Goal: Information Seeking & Learning: Learn about a topic

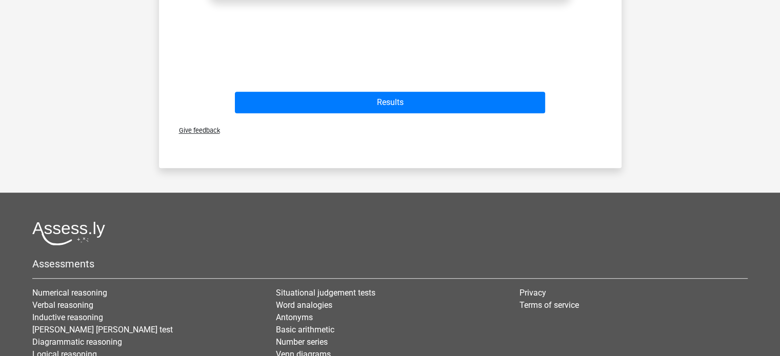
scroll to position [470, 0]
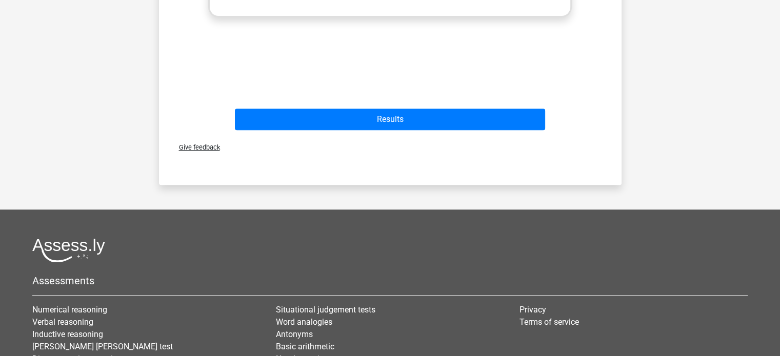
scroll to position [454, 0]
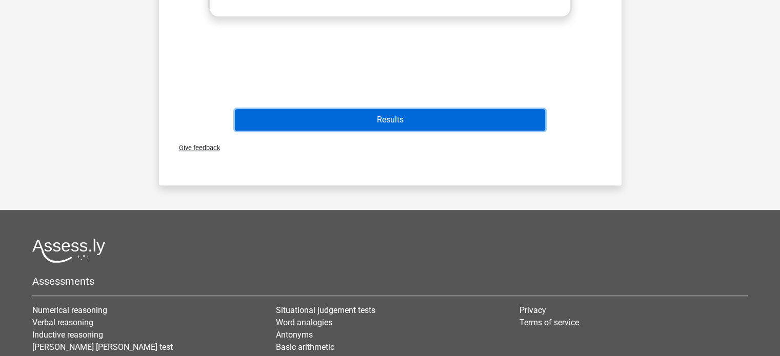
click at [328, 120] on button "Results" at bounding box center [390, 120] width 310 height 22
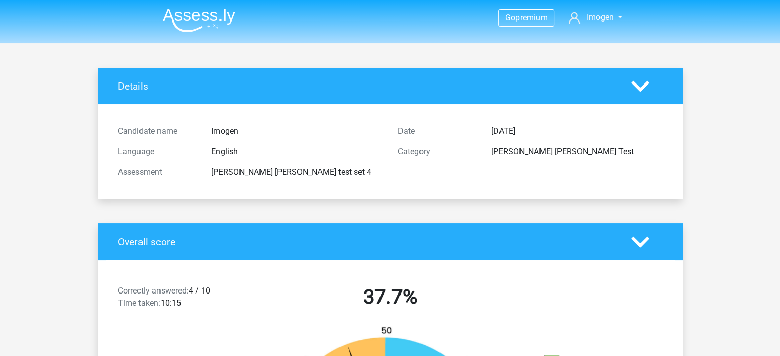
click at [199, 16] on img at bounding box center [199, 20] width 73 height 24
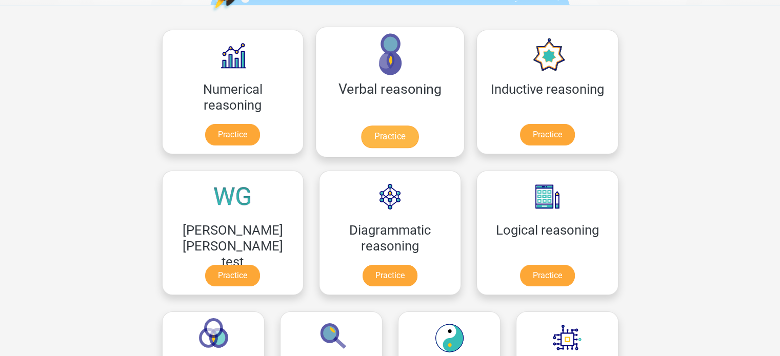
scroll to position [150, 0]
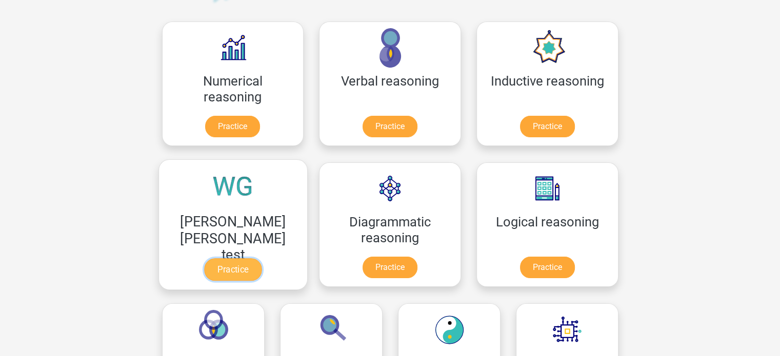
click at [261, 258] on link "Practice" at bounding box center [232, 269] width 57 height 23
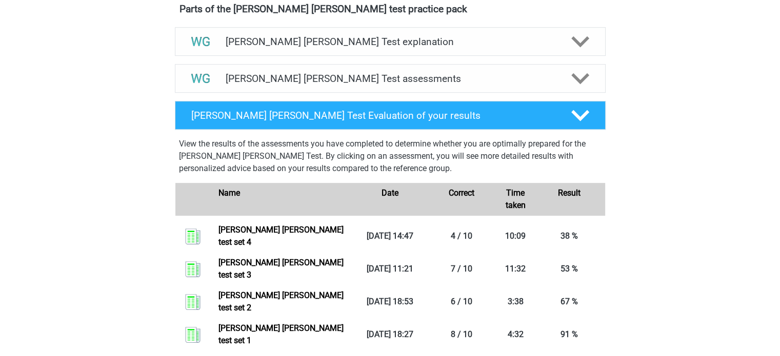
scroll to position [588, 0]
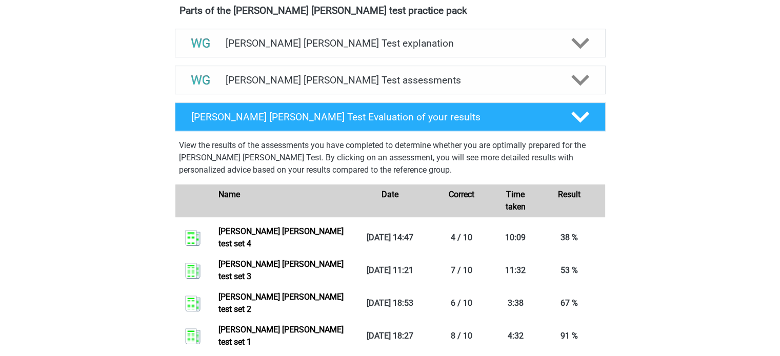
click at [516, 62] on div "Watson Glaser Test assessments We recommend that you do at least 3 practice set…" at bounding box center [390, 80] width 471 height 37
click at [509, 82] on h4 "Watson Glaser Test assessments" at bounding box center [390, 80] width 329 height 12
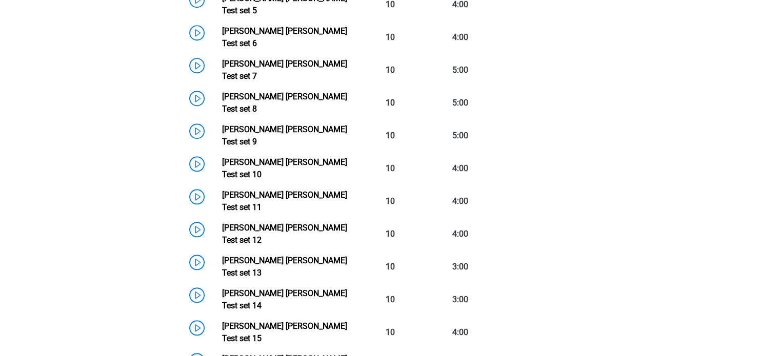
scroll to position [990, 0]
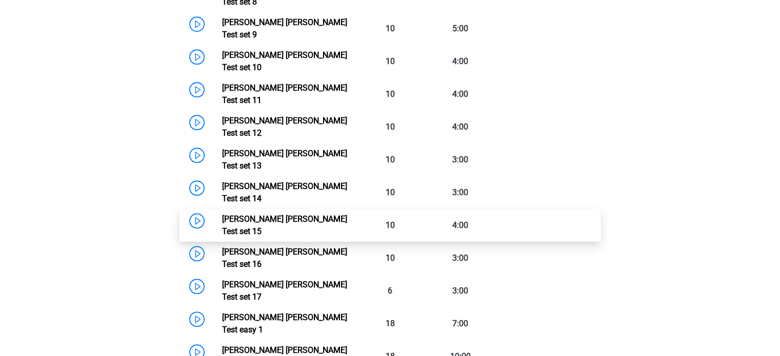
click at [297, 214] on link "Watson Glaser Test set 15" at bounding box center [284, 225] width 125 height 22
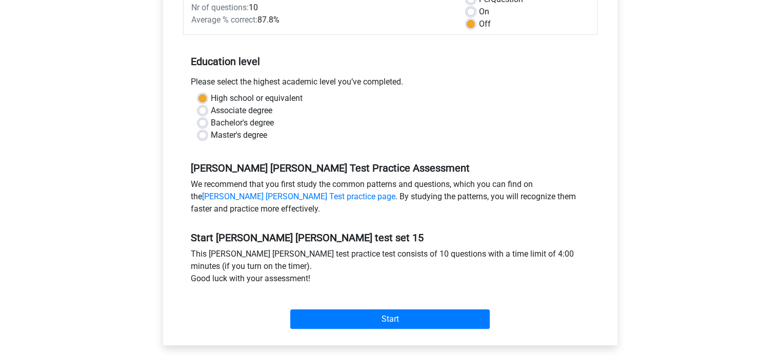
scroll to position [191, 0]
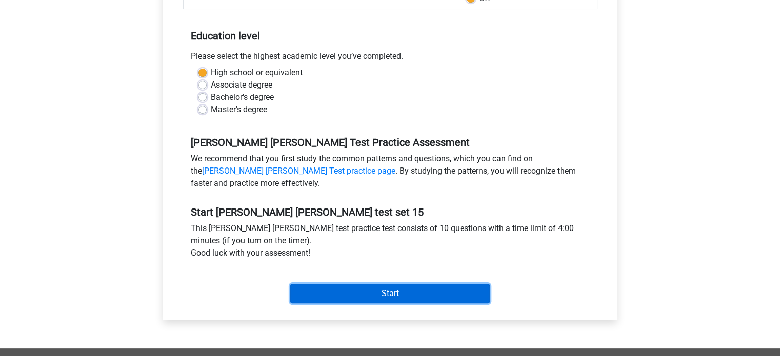
click at [363, 291] on input "Start" at bounding box center [389, 293] width 199 height 19
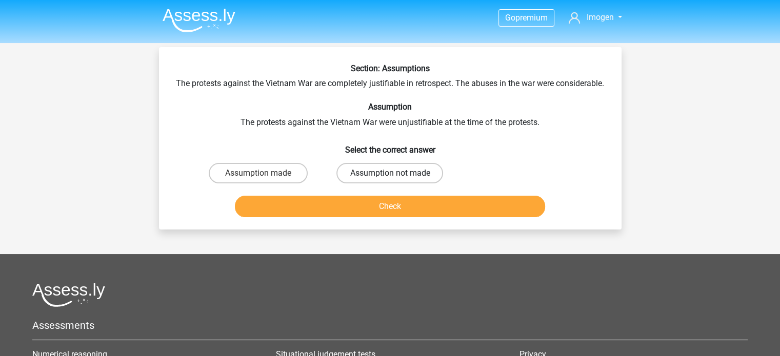
click at [387, 184] on label "Assumption not made" at bounding box center [389, 173] width 107 height 21
click at [390, 180] on input "Assumption not made" at bounding box center [393, 176] width 7 height 7
radio input "true"
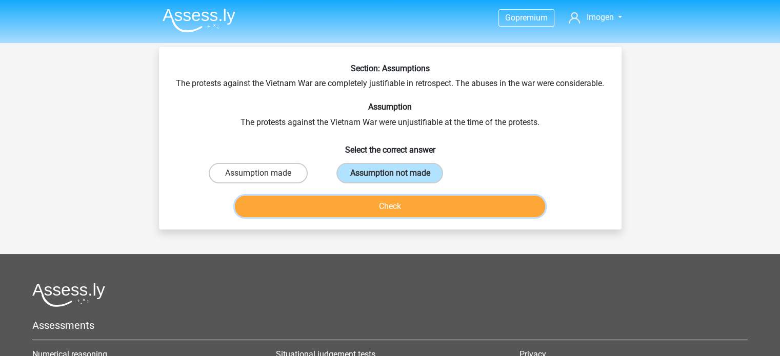
click at [397, 213] on button "Check" at bounding box center [390, 207] width 310 height 22
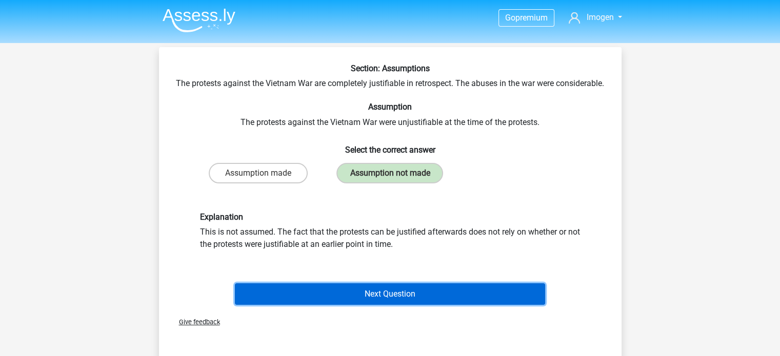
click at [372, 305] on button "Next Question" at bounding box center [390, 295] width 310 height 22
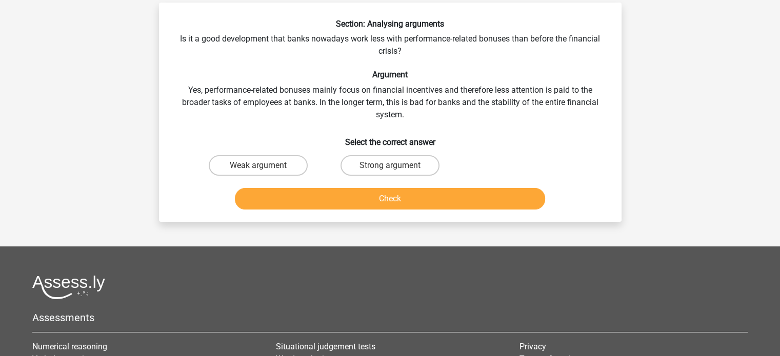
scroll to position [47, 0]
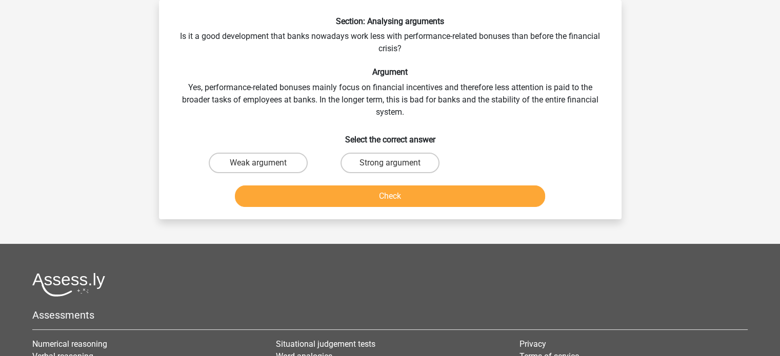
click at [392, 167] on input "Strong argument" at bounding box center [393, 166] width 7 height 7
radio input "true"
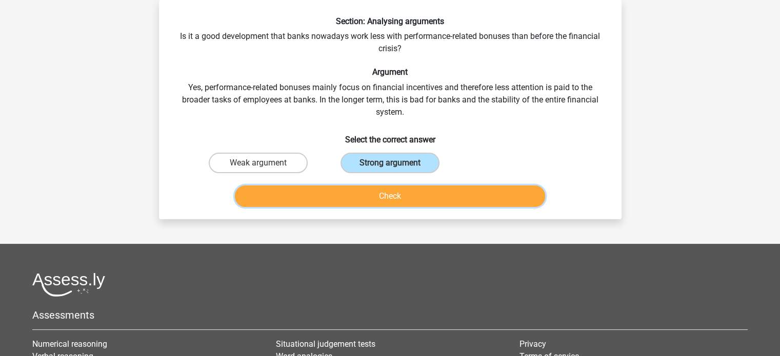
click at [391, 188] on button "Check" at bounding box center [390, 197] width 310 height 22
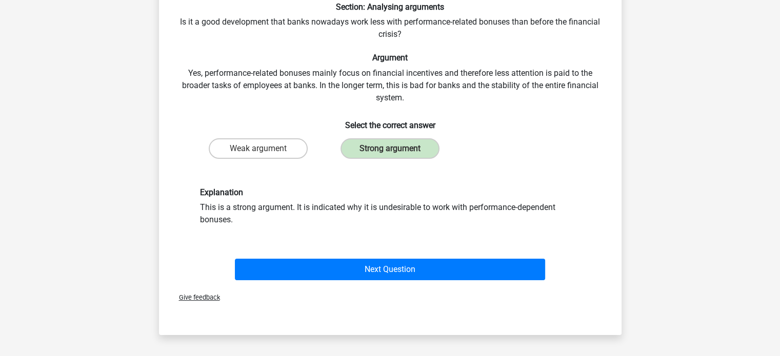
scroll to position [92, 0]
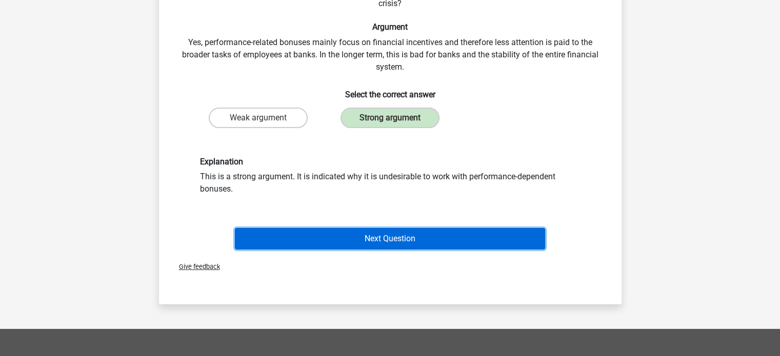
click at [504, 229] on button "Next Question" at bounding box center [390, 239] width 310 height 22
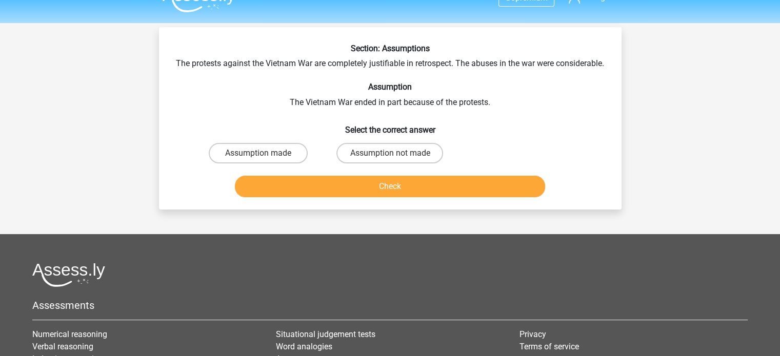
scroll to position [0, 0]
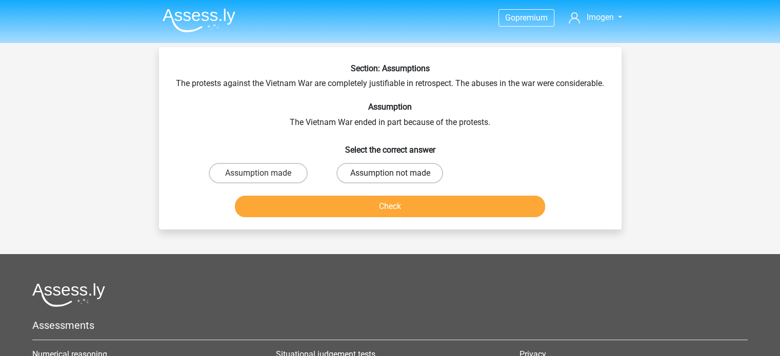
click at [362, 180] on label "Assumption not made" at bounding box center [389, 173] width 107 height 21
click at [390, 180] on input "Assumption not made" at bounding box center [393, 176] width 7 height 7
radio input "true"
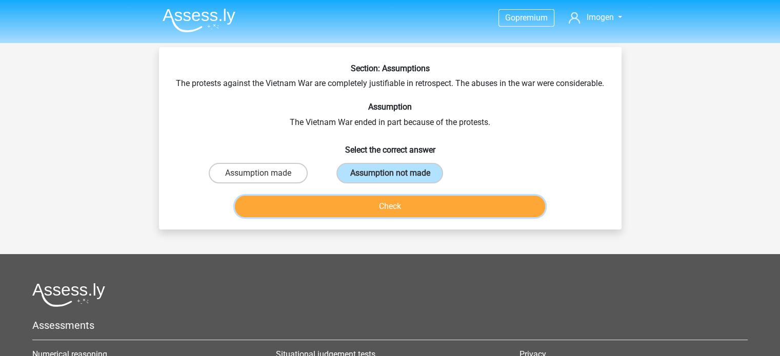
click at [371, 213] on button "Check" at bounding box center [390, 207] width 310 height 22
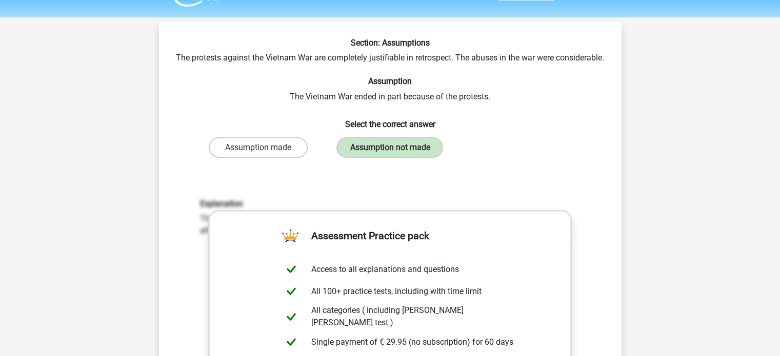
scroll to position [31, 0]
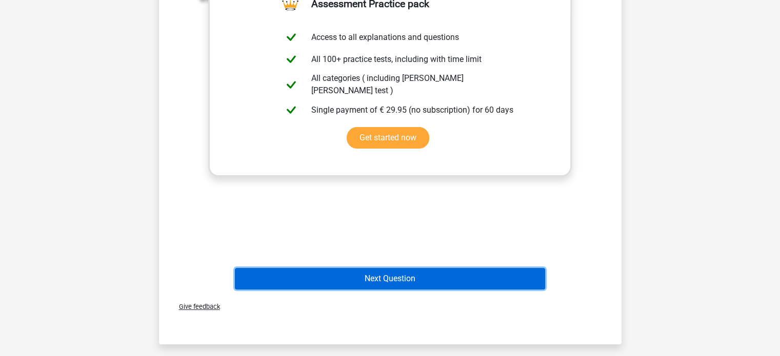
click at [408, 280] on button "Next Question" at bounding box center [390, 279] width 310 height 22
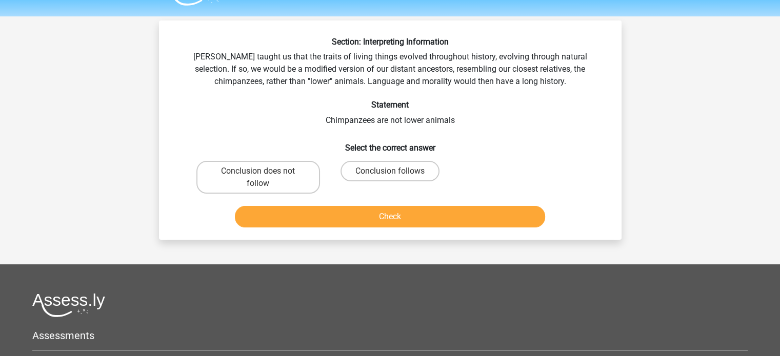
scroll to position [23, 0]
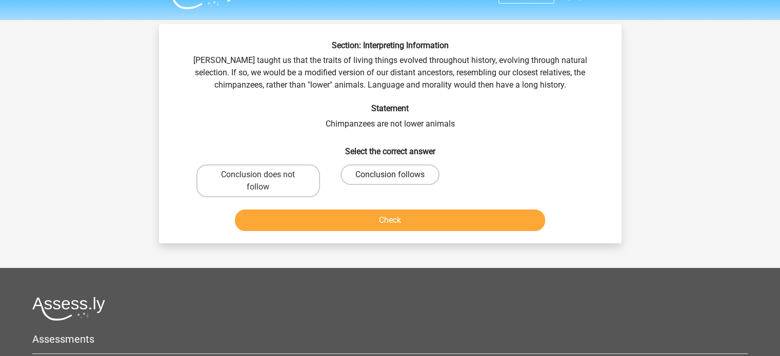
click at [401, 172] on label "Conclusion follows" at bounding box center [389, 175] width 99 height 21
click at [396, 175] on input "Conclusion follows" at bounding box center [393, 178] width 7 height 7
radio input "true"
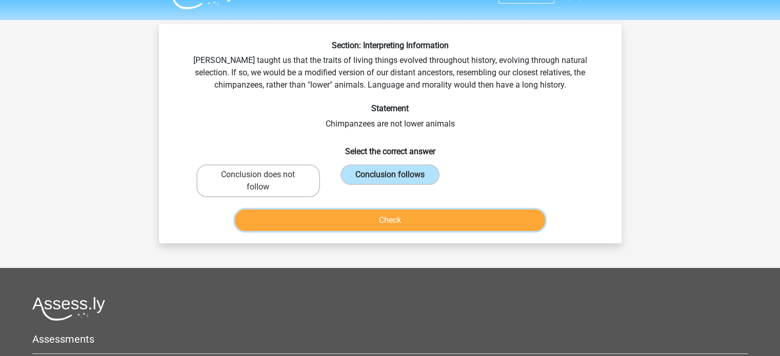
click at [480, 217] on button "Check" at bounding box center [390, 221] width 310 height 22
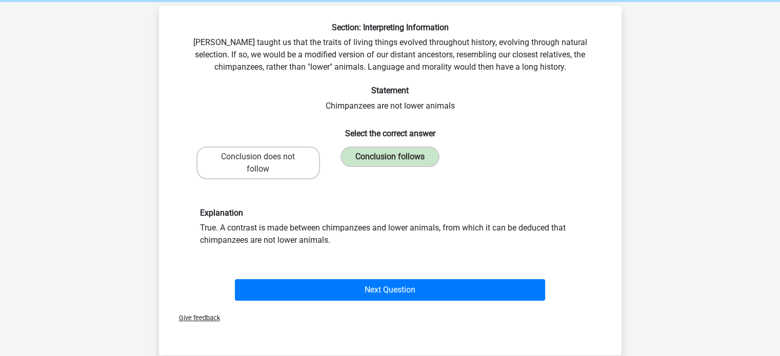
scroll to position [42, 0]
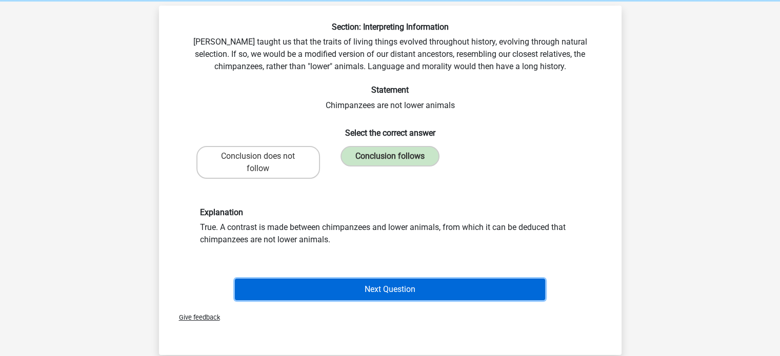
click at [477, 289] on button "Next Question" at bounding box center [390, 290] width 310 height 22
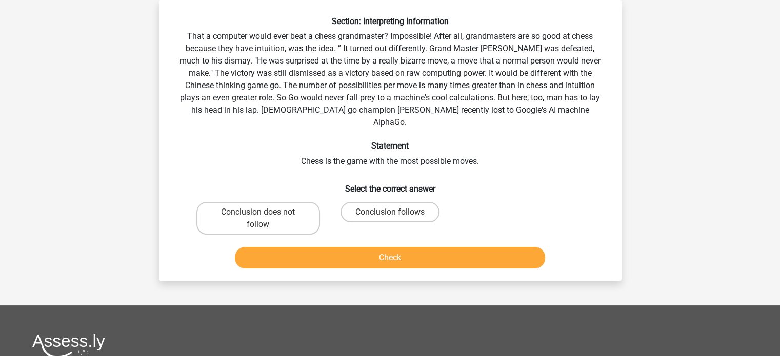
scroll to position [33, 0]
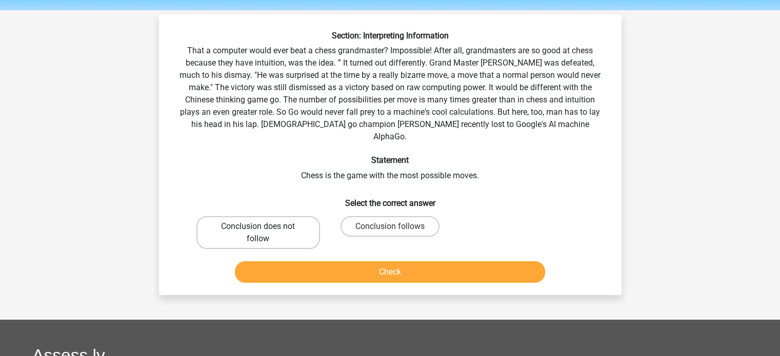
click at [279, 217] on label "Conclusion does not follow" at bounding box center [258, 232] width 124 height 33
click at [265, 227] on input "Conclusion does not follow" at bounding box center [261, 230] width 7 height 7
radio input "true"
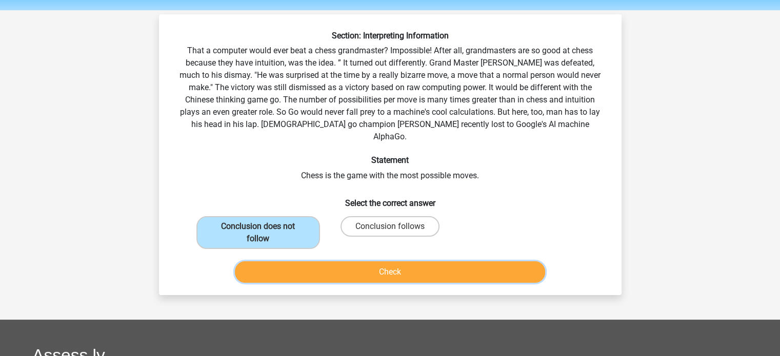
click at [304, 261] on button "Check" at bounding box center [390, 272] width 310 height 22
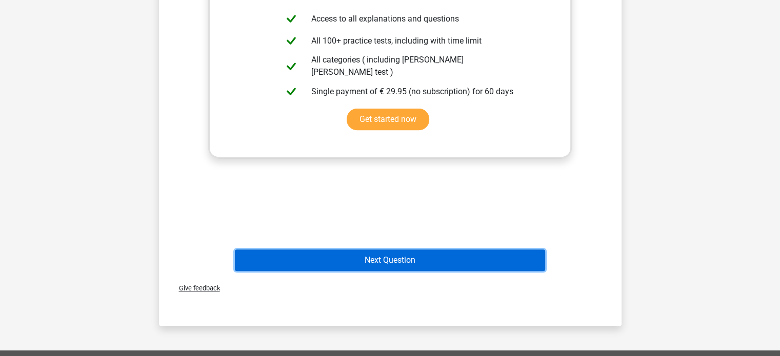
click at [408, 250] on button "Next Question" at bounding box center [390, 261] width 310 height 22
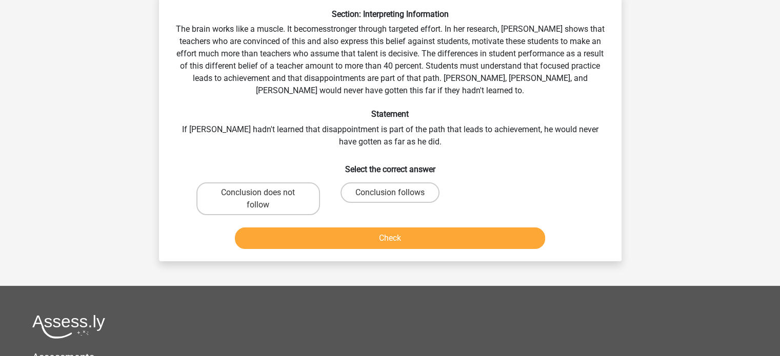
scroll to position [47, 0]
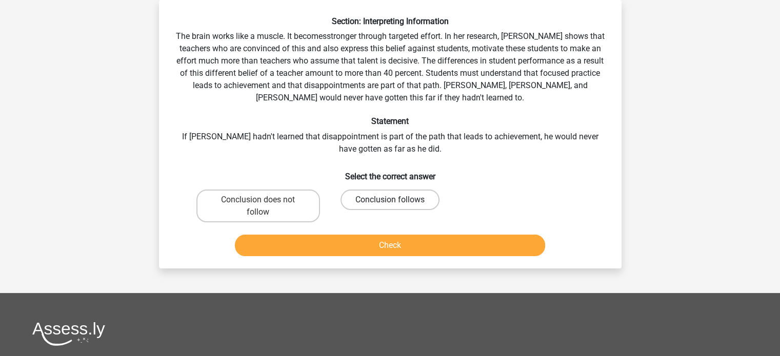
click at [366, 205] on label "Conclusion follows" at bounding box center [389, 200] width 99 height 21
click at [390, 205] on input "Conclusion follows" at bounding box center [393, 203] width 7 height 7
radio input "true"
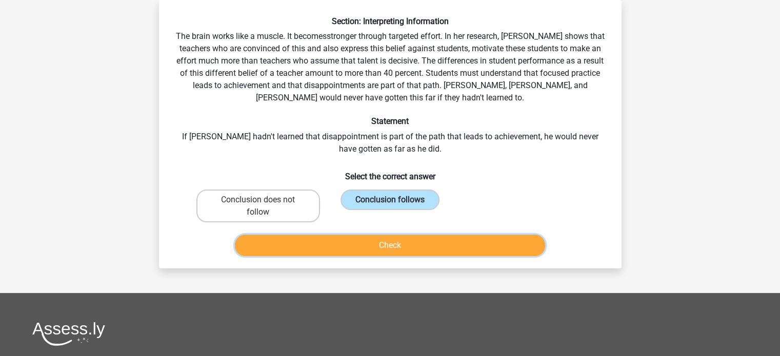
click at [367, 237] on button "Check" at bounding box center [390, 246] width 310 height 22
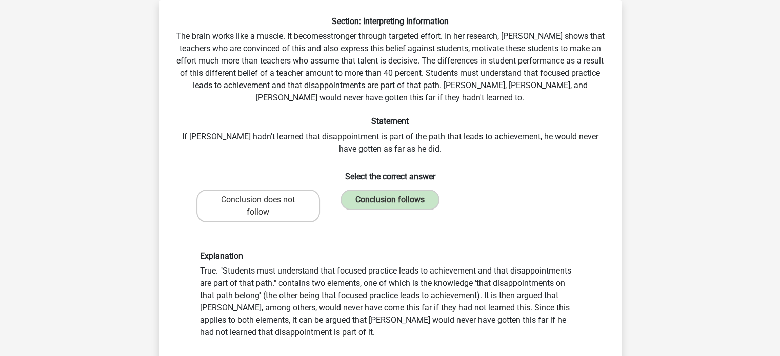
scroll to position [0, 0]
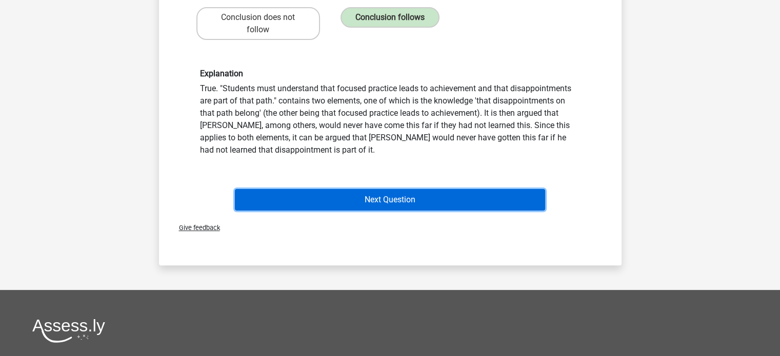
click at [478, 196] on button "Next Question" at bounding box center [390, 200] width 310 height 22
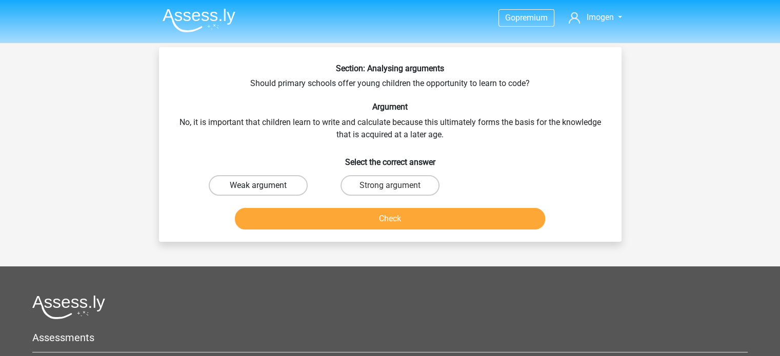
click at [286, 188] on label "Weak argument" at bounding box center [258, 185] width 99 height 21
click at [265, 188] on input "Weak argument" at bounding box center [261, 189] width 7 height 7
radio input "true"
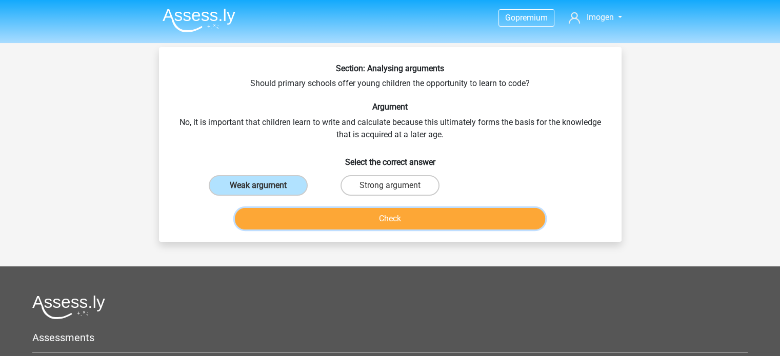
click at [295, 215] on button "Check" at bounding box center [390, 219] width 310 height 22
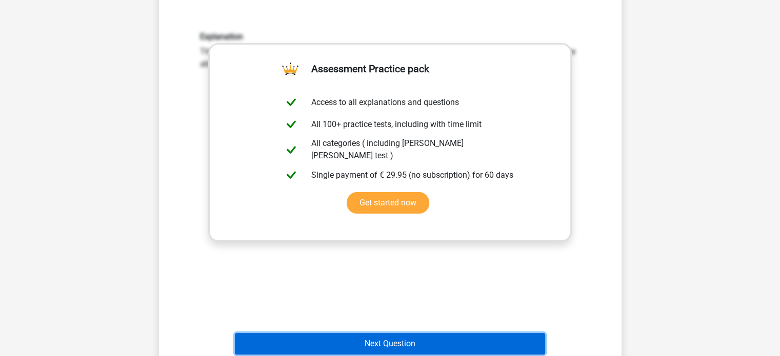
click at [373, 340] on button "Next Question" at bounding box center [390, 344] width 310 height 22
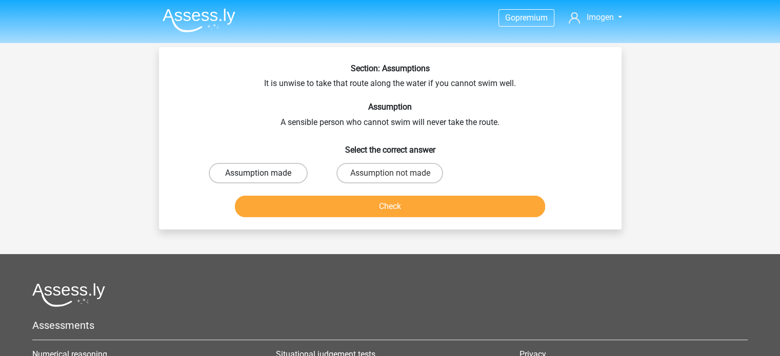
click at [239, 169] on label "Assumption made" at bounding box center [258, 173] width 99 height 21
click at [258, 173] on input "Assumption made" at bounding box center [261, 176] width 7 height 7
radio input "true"
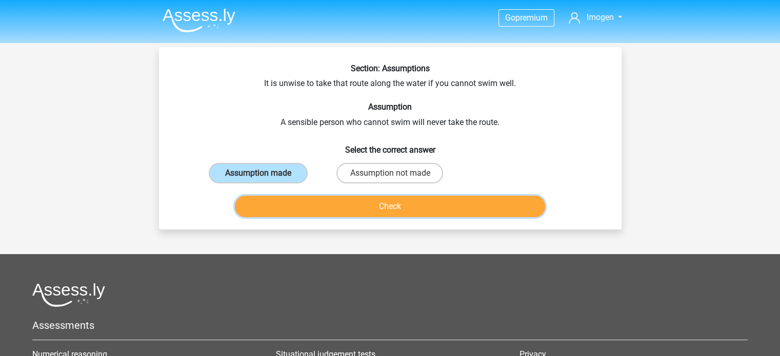
click at [270, 212] on button "Check" at bounding box center [390, 207] width 310 height 22
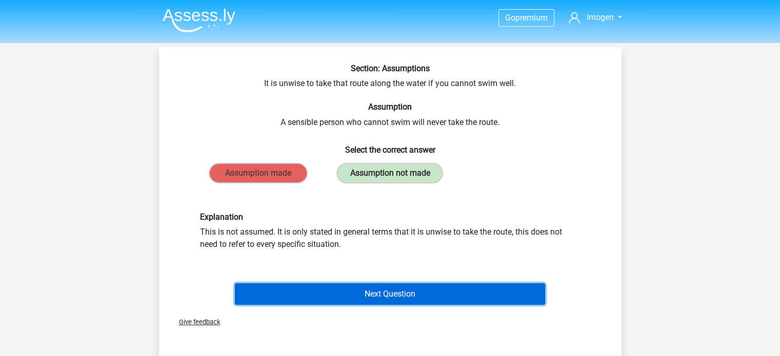
click at [391, 291] on button "Next Question" at bounding box center [390, 295] width 310 height 22
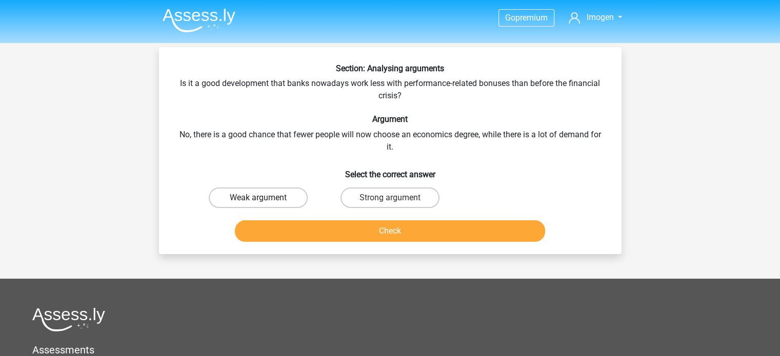
click at [271, 200] on label "Weak argument" at bounding box center [258, 198] width 99 height 21
click at [265, 200] on input "Weak argument" at bounding box center [261, 201] width 7 height 7
radio input "true"
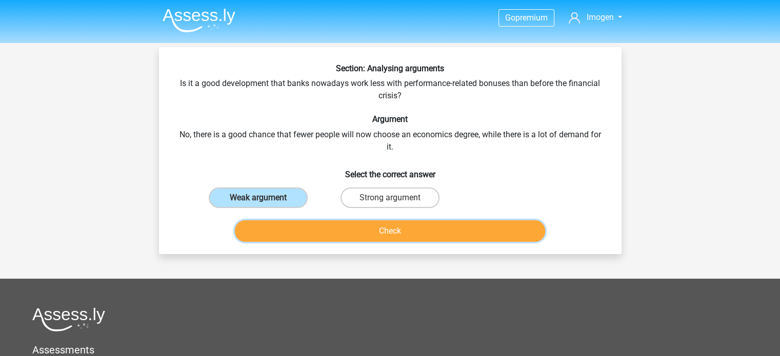
click at [305, 231] on button "Check" at bounding box center [390, 231] width 310 height 22
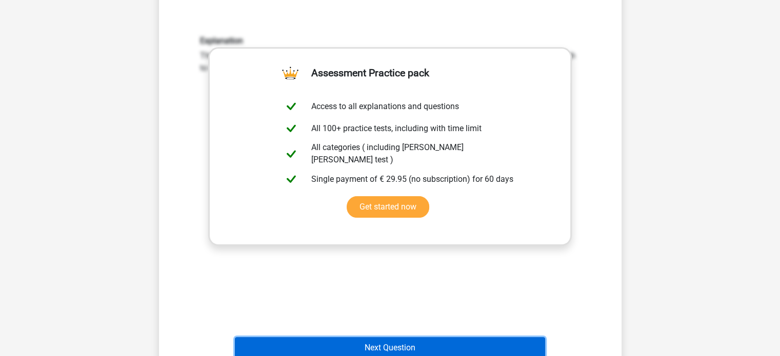
click at [351, 344] on button "Next Question" at bounding box center [390, 348] width 310 height 22
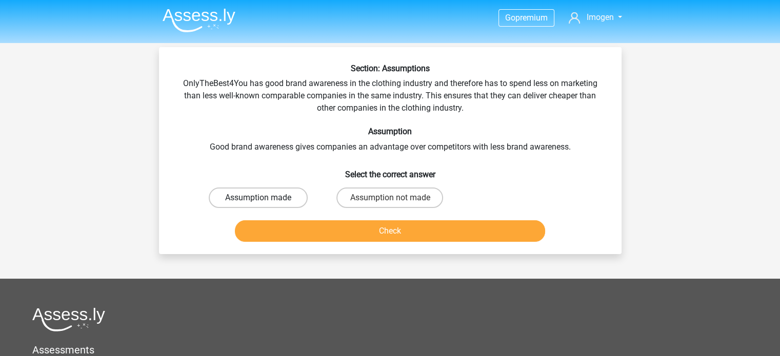
click at [283, 198] on label "Assumption made" at bounding box center [258, 198] width 99 height 21
click at [265, 198] on input "Assumption made" at bounding box center [261, 201] width 7 height 7
radio input "true"
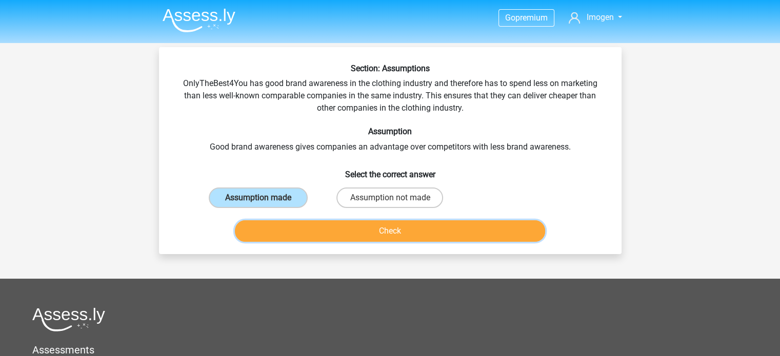
click at [320, 227] on button "Check" at bounding box center [390, 231] width 310 height 22
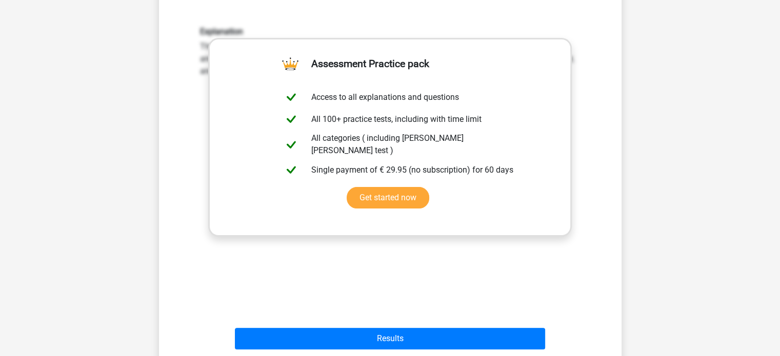
scroll to position [227, 0]
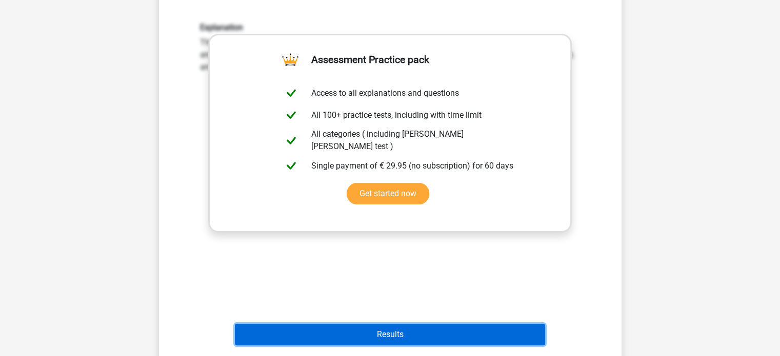
click at [387, 329] on button "Results" at bounding box center [390, 335] width 310 height 22
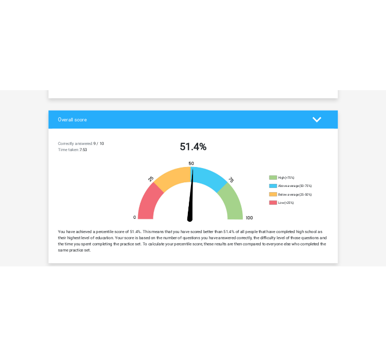
scroll to position [192, 0]
